Goal: Complete application form

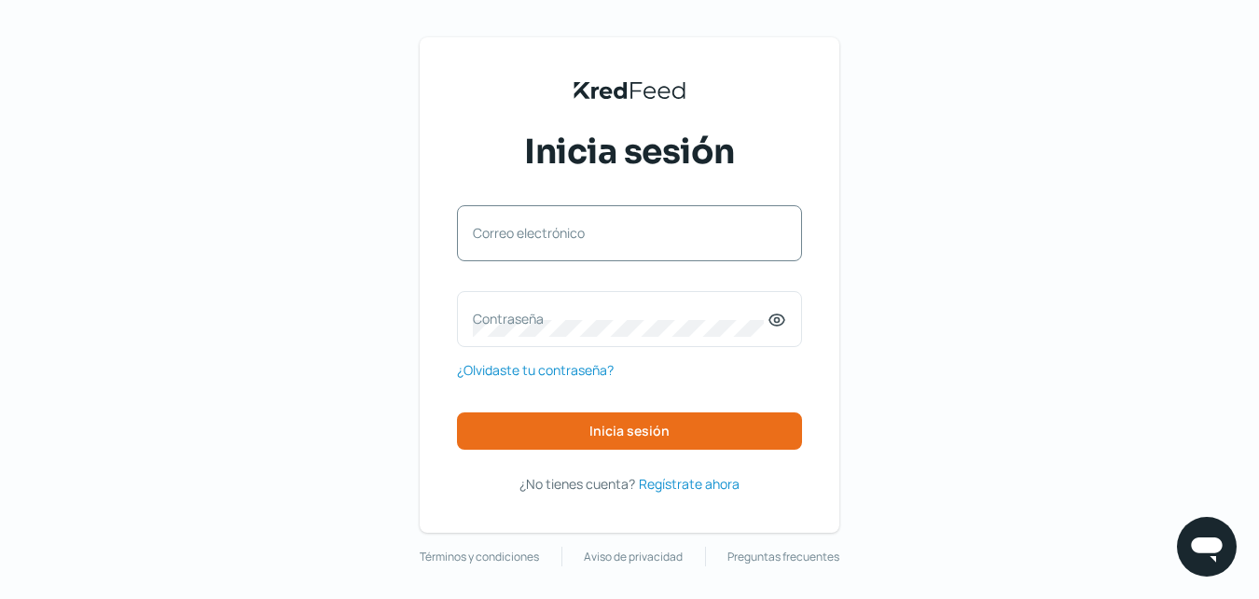
click at [648, 241] on label "Correo electrónico" at bounding box center [620, 233] width 295 height 18
click at [648, 241] on input "Correo electrónico" at bounding box center [629, 242] width 313 height 17
type input "[PERSON_NAME][EMAIL_ADDRESS][DOMAIN_NAME]"
click at [618, 297] on div "Contraseña" at bounding box center [629, 319] width 345 height 56
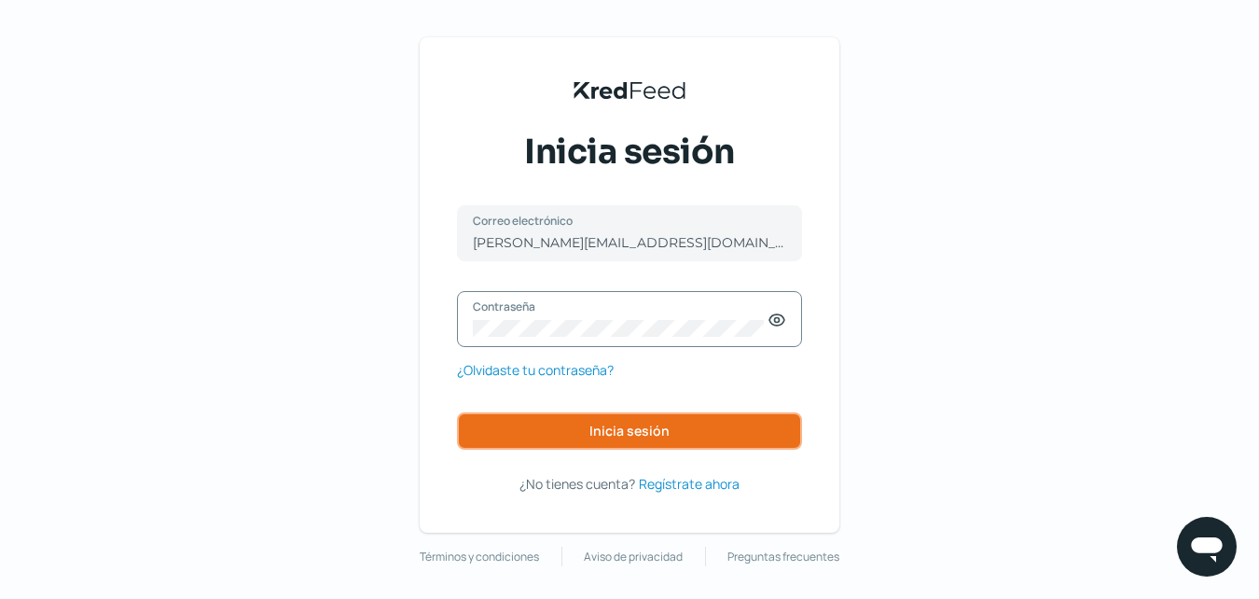
drag, startPoint x: 644, startPoint y: 431, endPoint x: 636, endPoint y: 435, distance: 9.6
click at [638, 432] on span "Inicia sesión" at bounding box center [629, 430] width 80 height 13
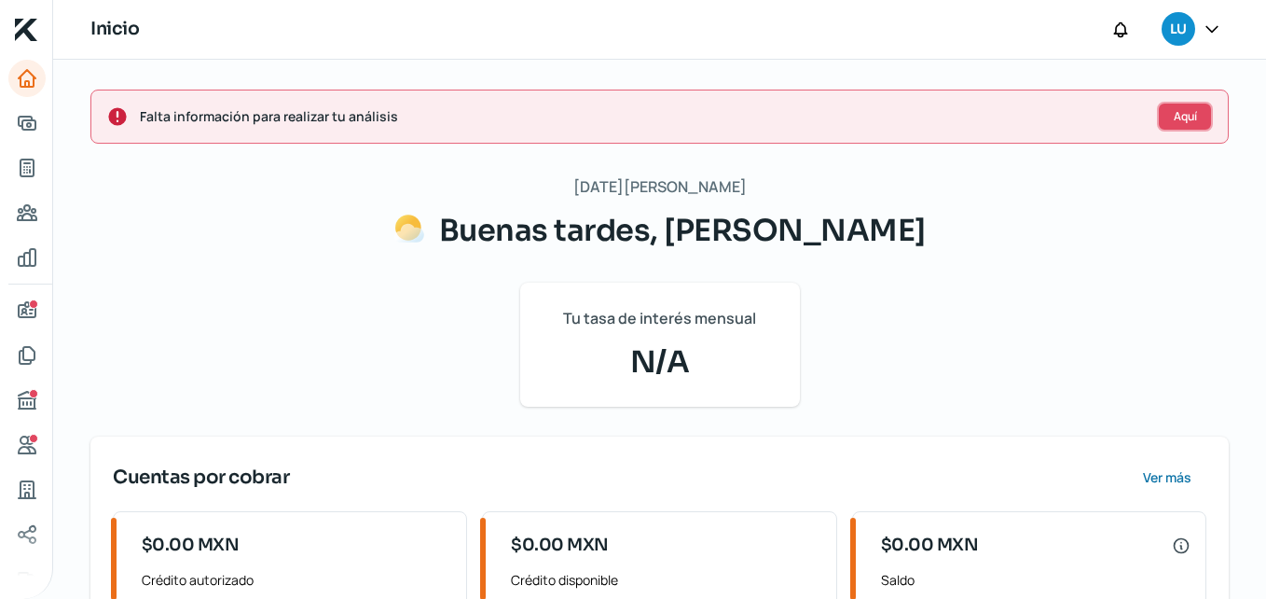
click at [1164, 113] on button "Aquí" at bounding box center [1185, 117] width 56 height 30
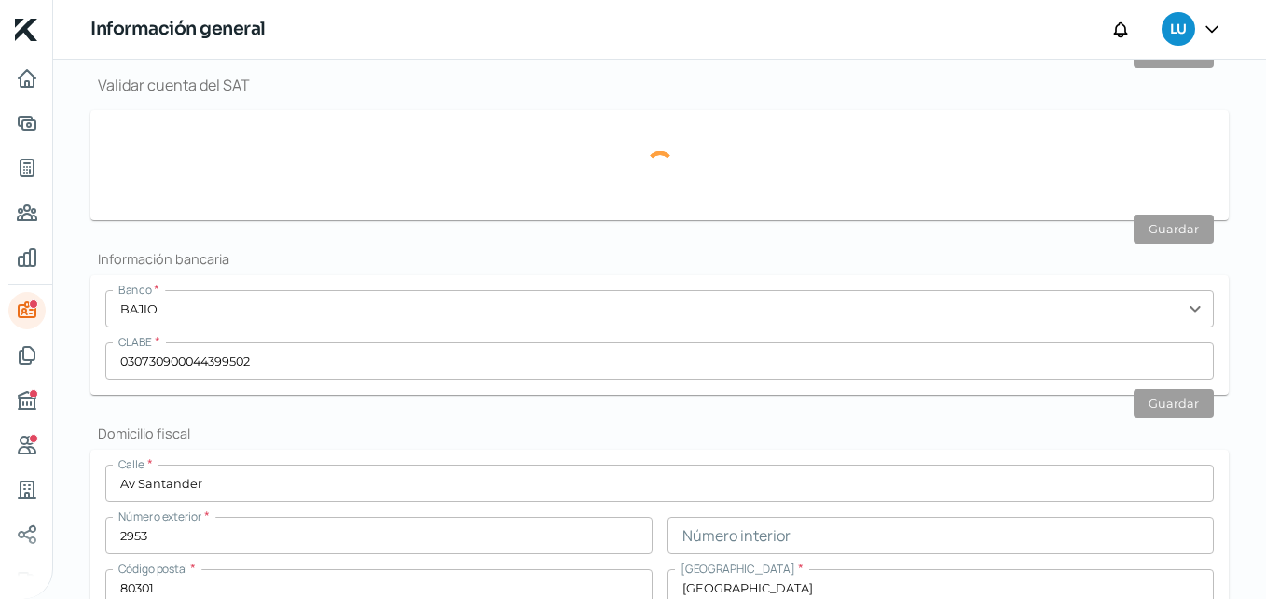
type input "[PERSON_NAME] 1.jpeg"
type input "[PERSON_NAME] 2.jpeg"
type input "[PERSON_NAME][EMAIL_ADDRESS][DOMAIN_NAME]"
type input "Régimen de las Personas Físicas con Actividades Empresariales y Profesionales"
type input "Luzele Comercialización"
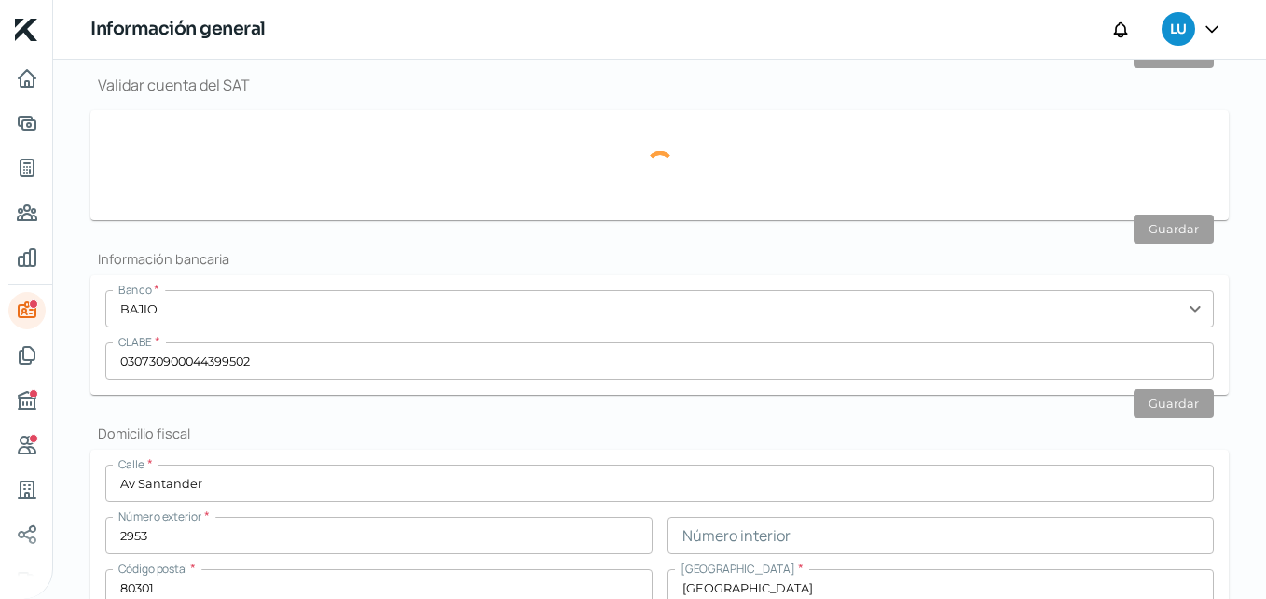
type input "66 - 7199 - 8213"
type input "Av Santander"
type input "2953"
type input "80301"
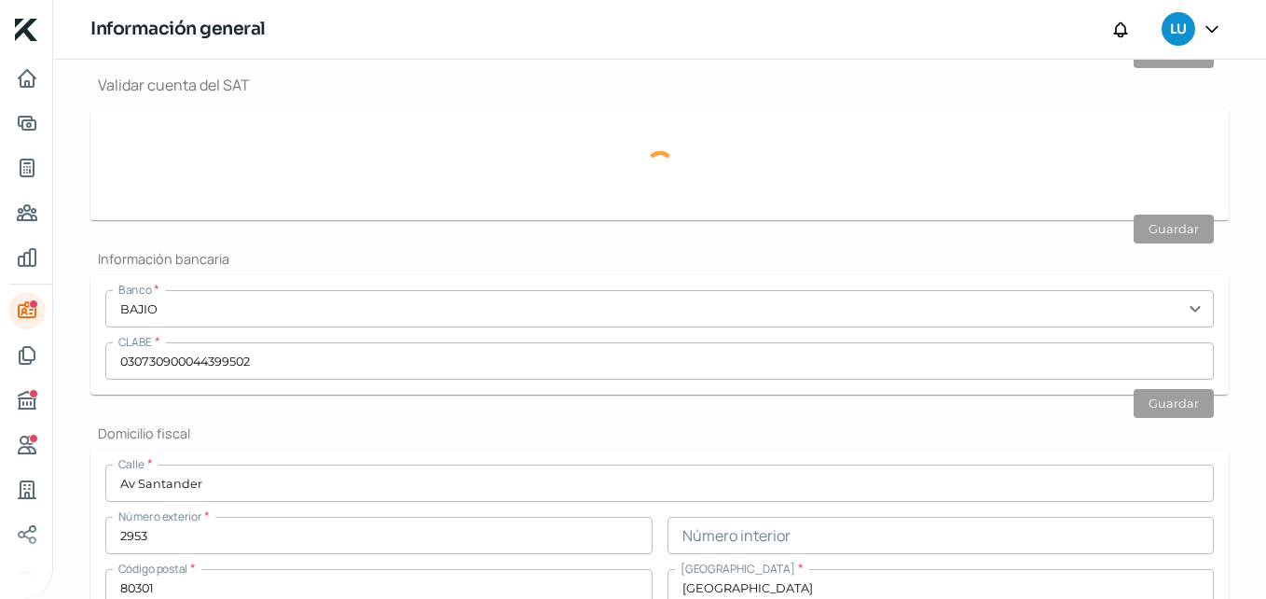
type input "[GEOGRAPHIC_DATA]"
type input "Culiacan"
type input "[GEOGRAPHIC_DATA]"
type input "02- Comprobante de domicilio fiscal [PERSON_NAME].pdf"
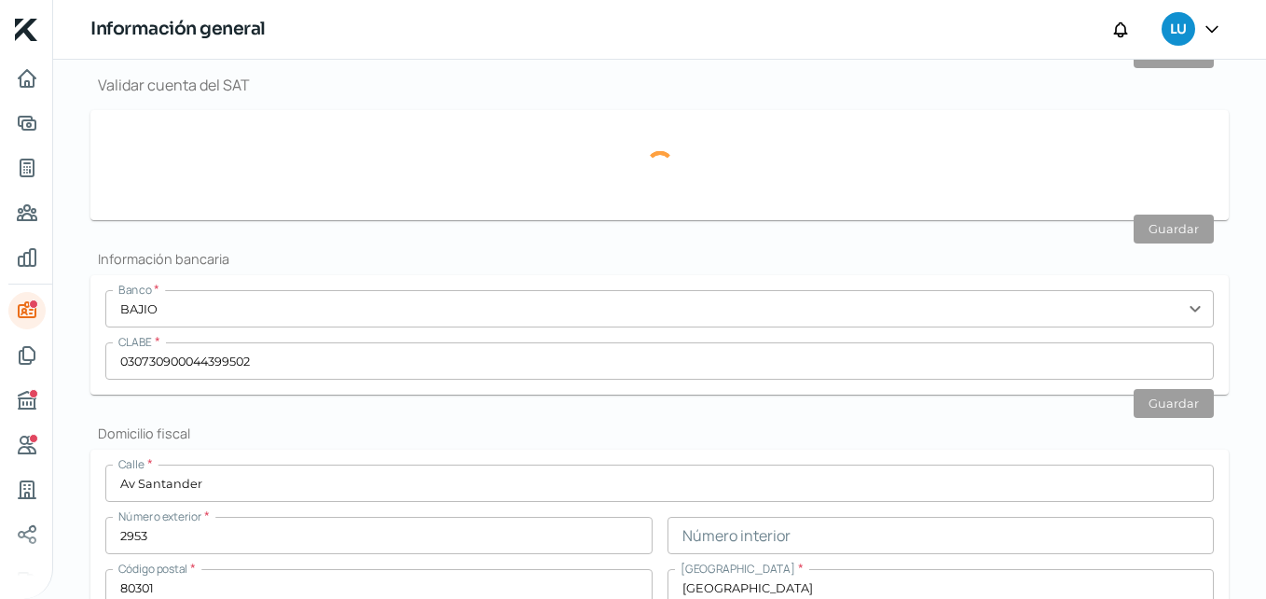
type input "5"
type input "0"
type input "Propia"
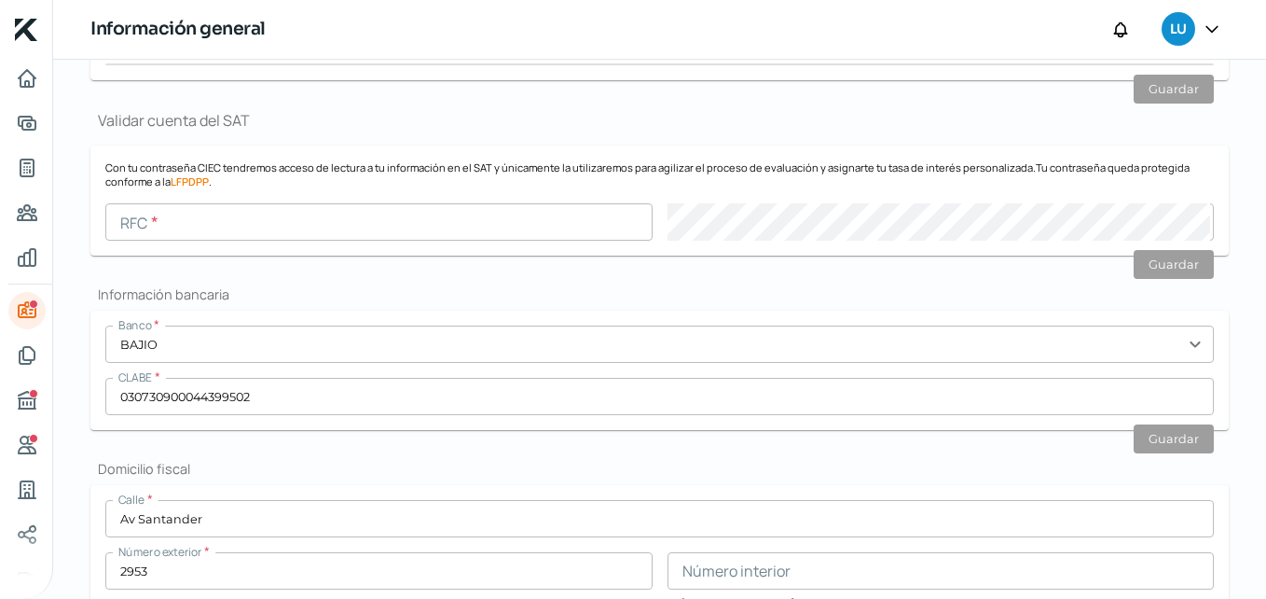
scroll to position [990, 0]
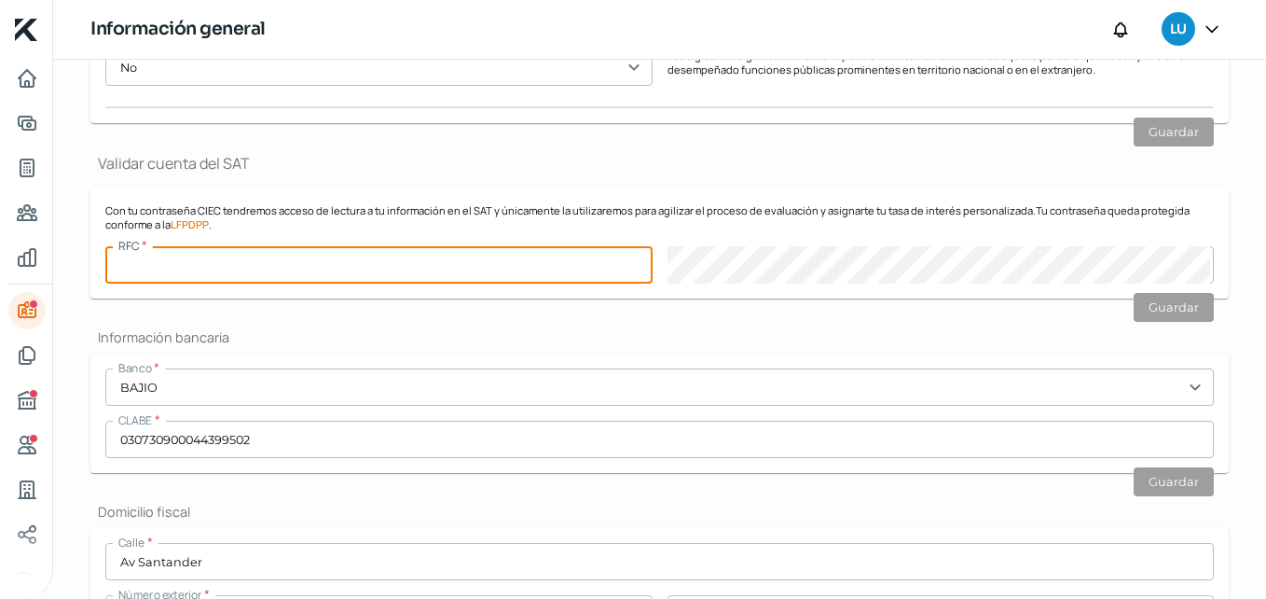
click at [264, 259] on input "text" at bounding box center [378, 264] width 547 height 37
type input "VEGL8908288G5"
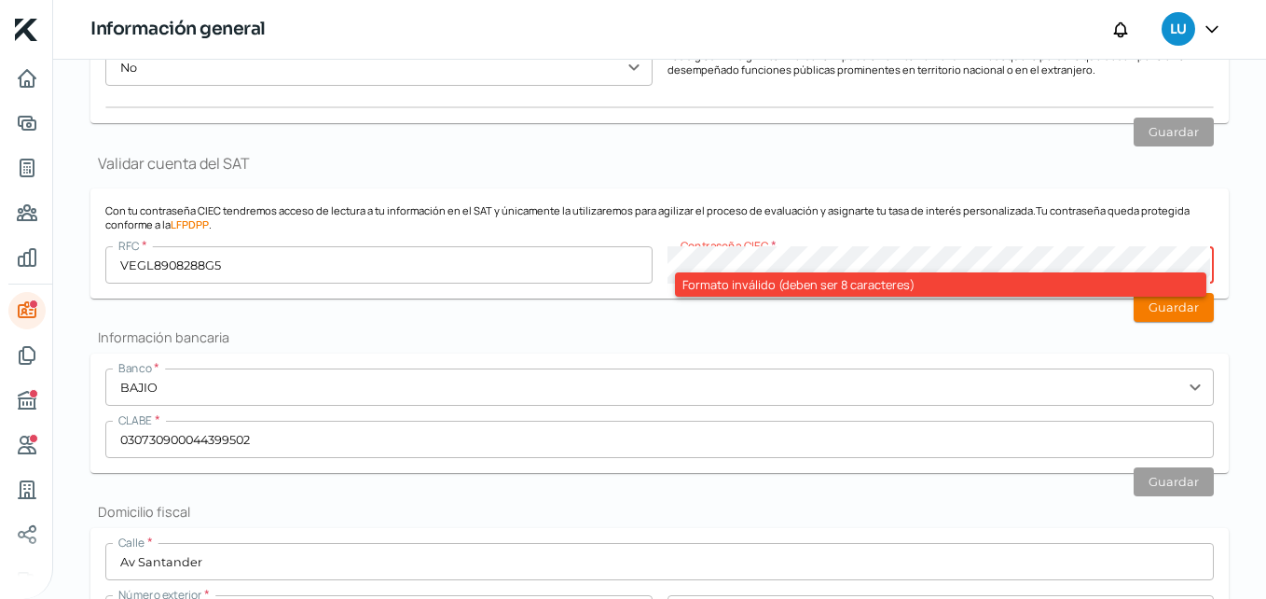
click at [572, 257] on div "RFC * VEGL8908288G5 Contraseña CIEC * Formato inválido (deben ser 8 caracteres)" at bounding box center [659, 264] width 1109 height 37
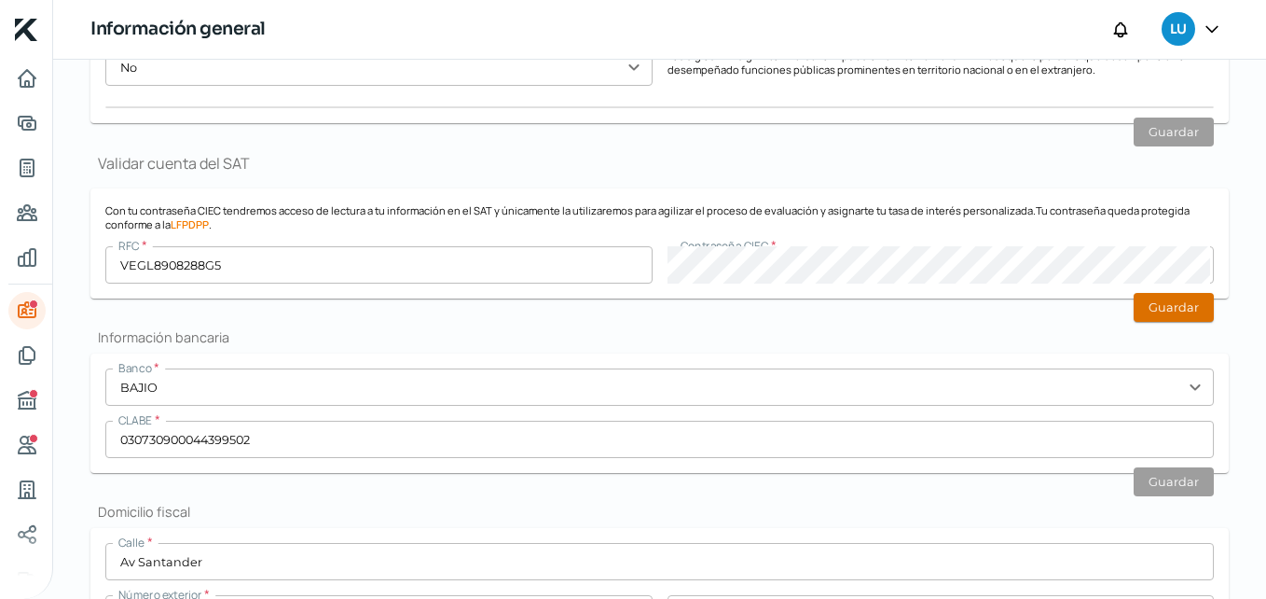
click at [1147, 298] on button "Guardar" at bounding box center [1174, 307] width 80 height 29
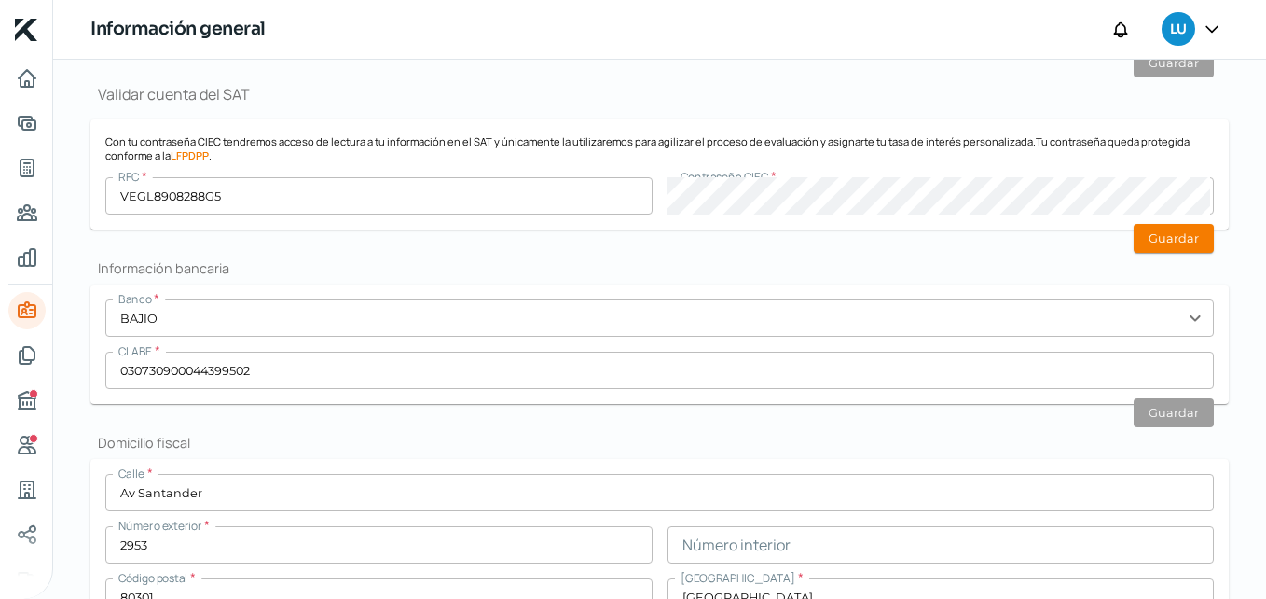
scroll to position [921, 0]
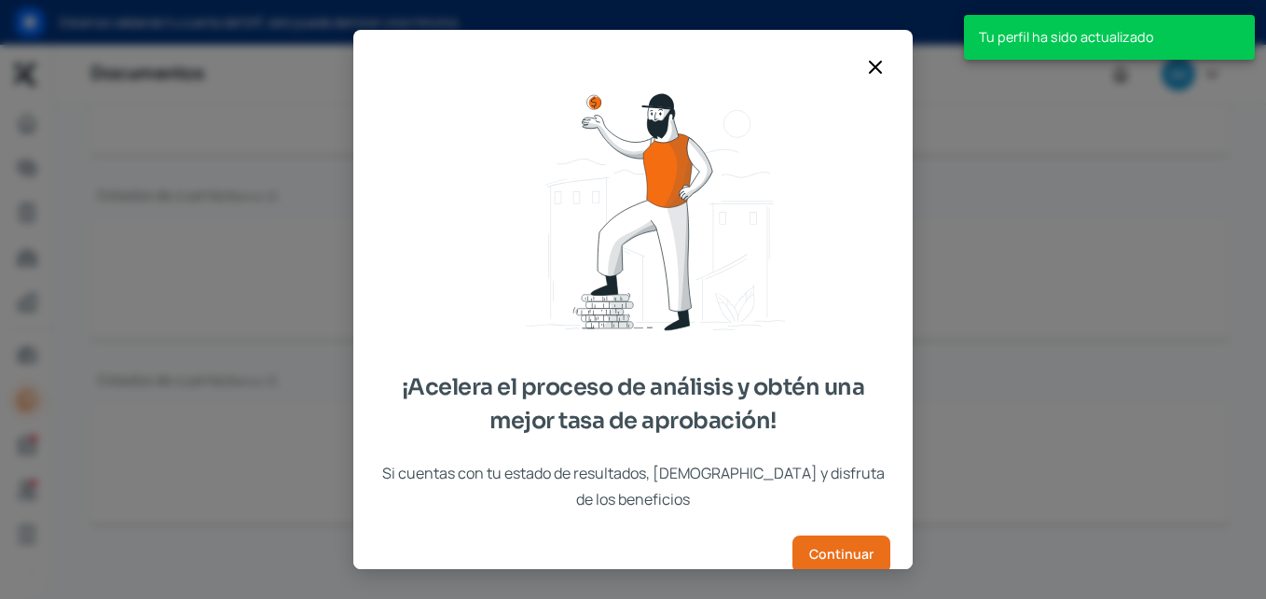
type input "03- CSF [PERSON_NAME] [DATE].pdf"
type input "04- ESTADO DE CUENTA [PERSON_NAME][DATE].pdf"
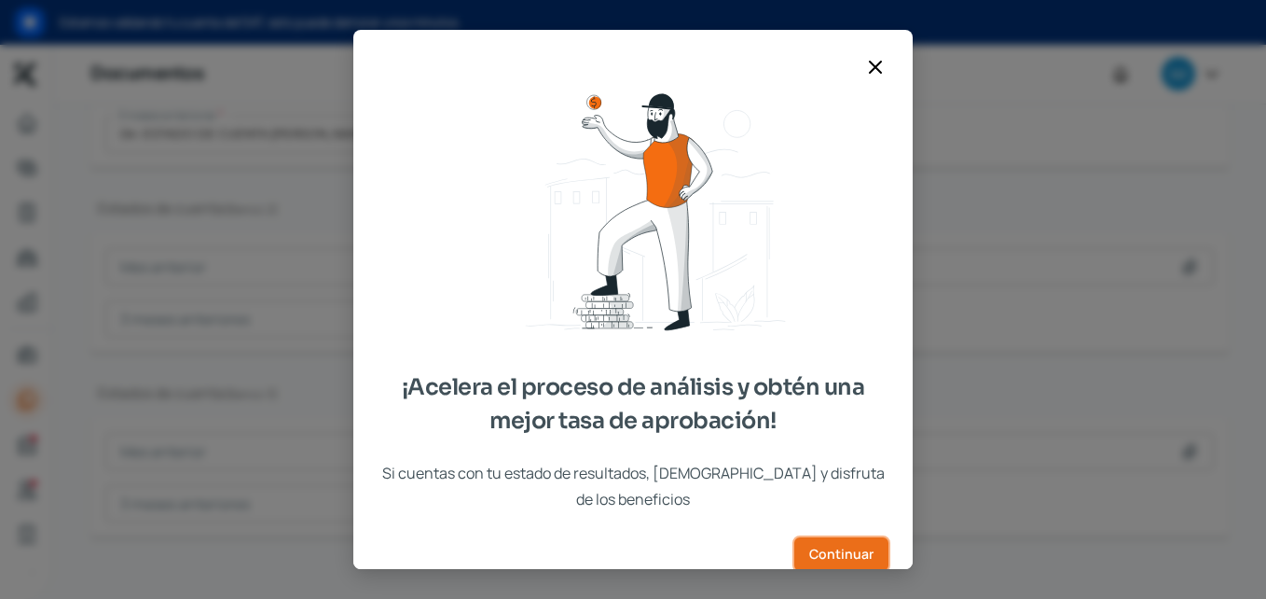
click at [829, 547] on span "Continuar" at bounding box center [841, 553] width 64 height 13
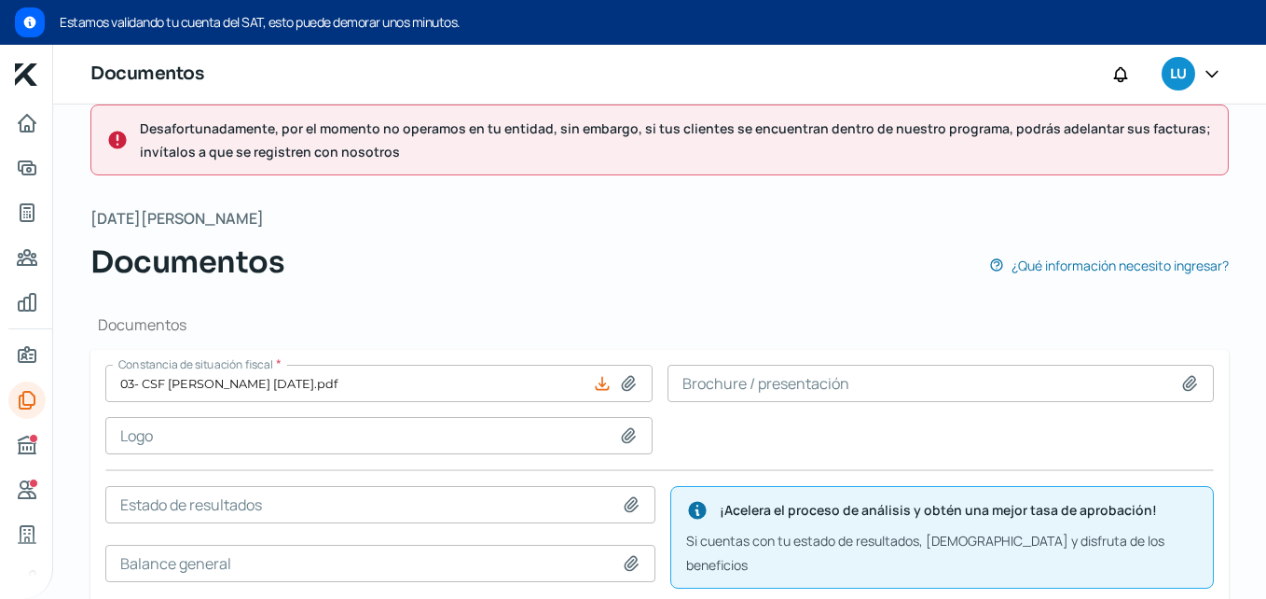
scroll to position [0, 0]
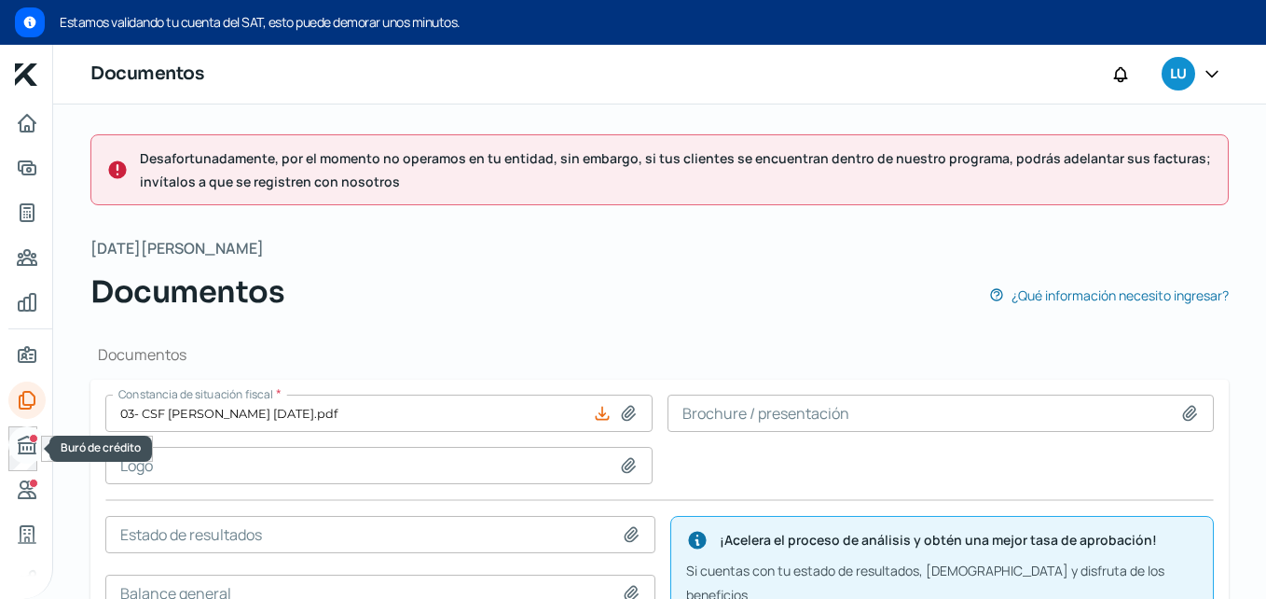
click at [25, 436] on icon "Buró de crédito" at bounding box center [27, 444] width 17 height 17
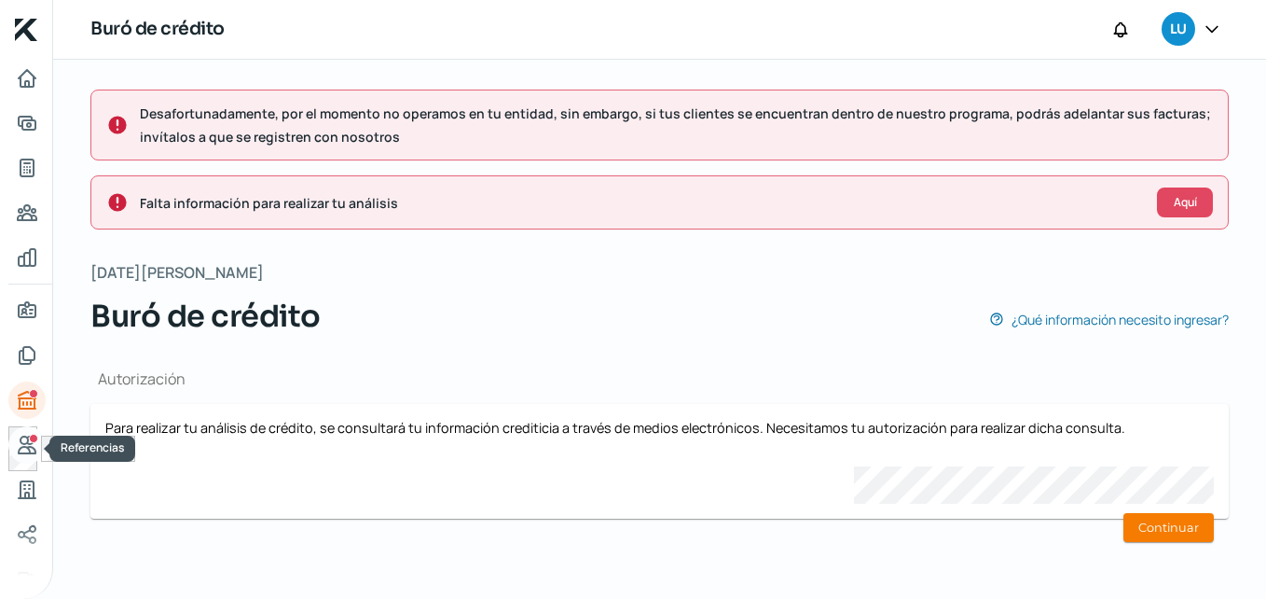
click at [30, 440] on div "Referencias" at bounding box center [33, 438] width 9 height 9
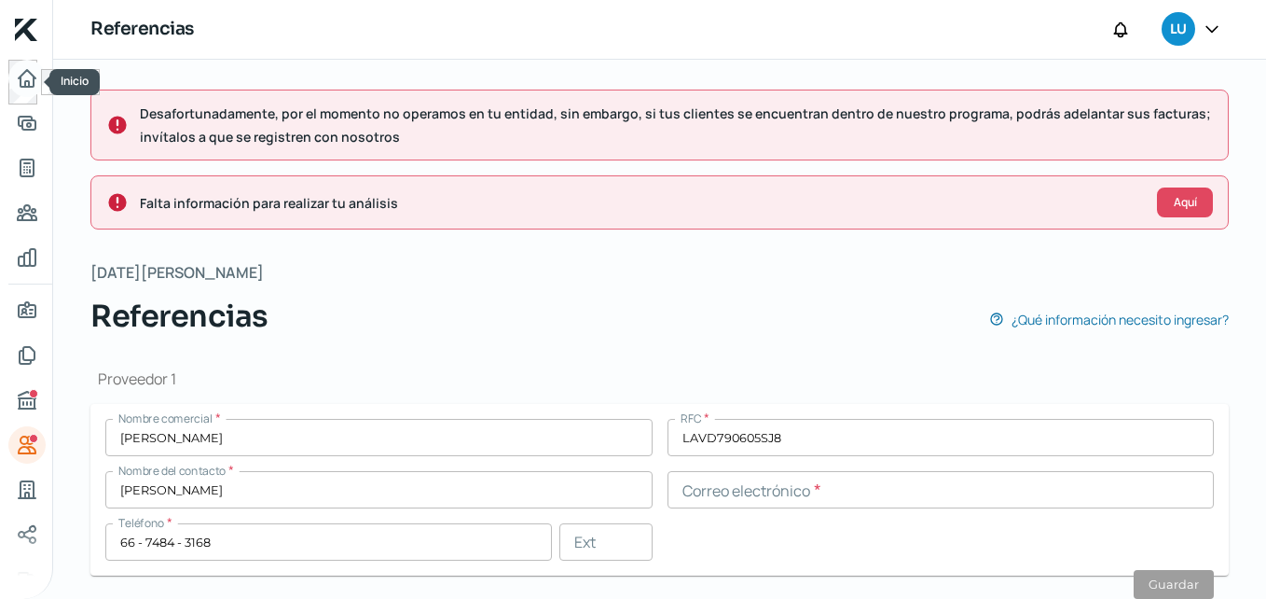
click at [34, 83] on icon "Inicio" at bounding box center [27, 78] width 22 height 22
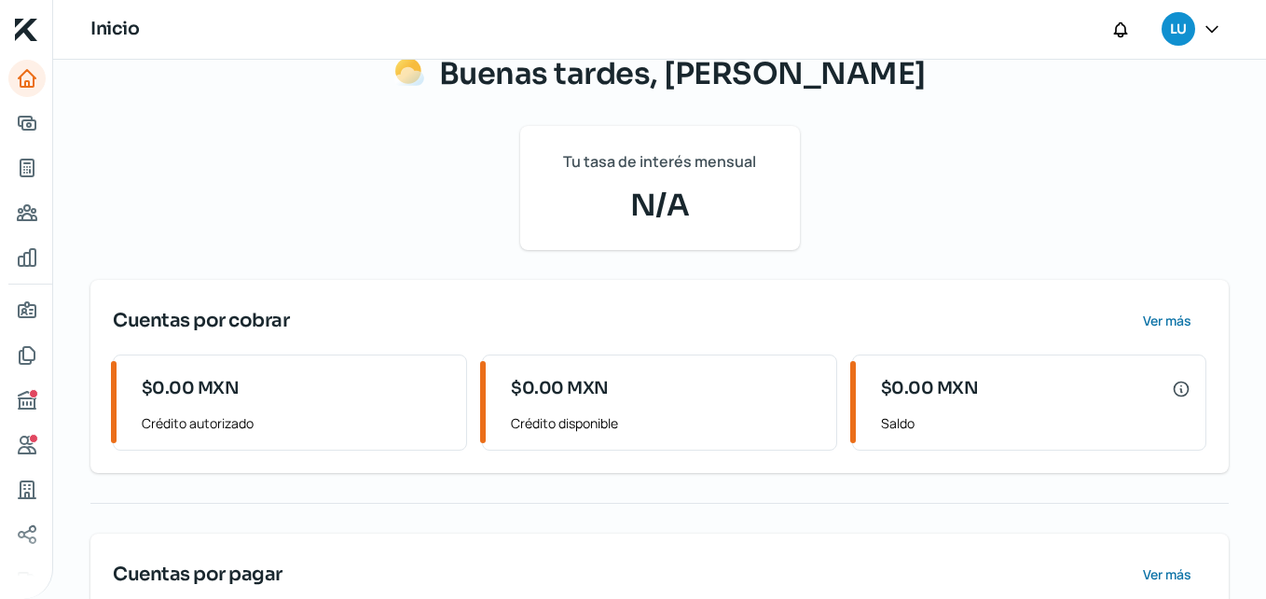
scroll to position [186, 0]
